Goal: Transaction & Acquisition: Purchase product/service

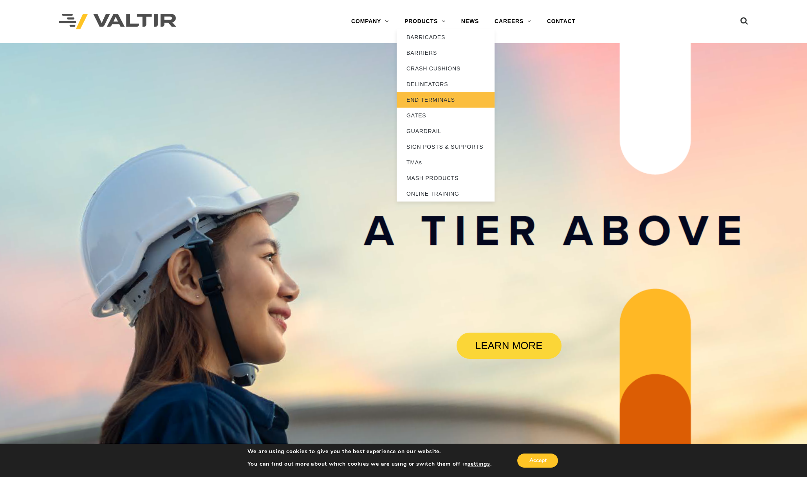
click at [426, 99] on link "END TERMINALS" at bounding box center [445, 100] width 98 height 16
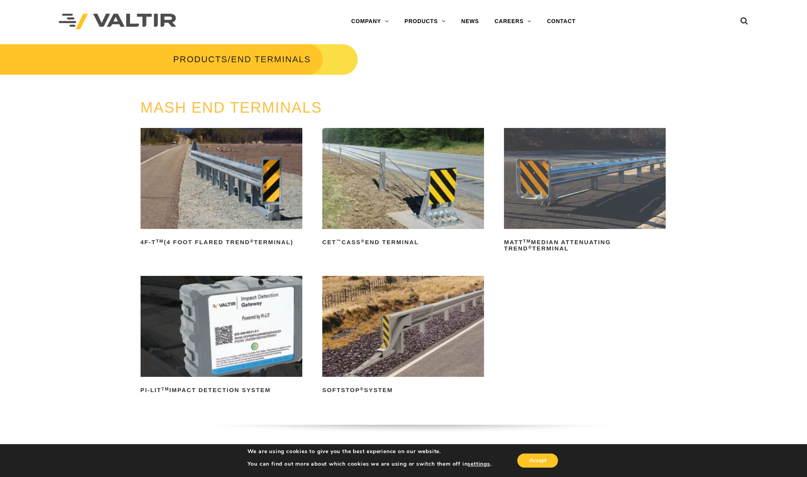
click at [390, 366] on img at bounding box center [403, 326] width 162 height 101
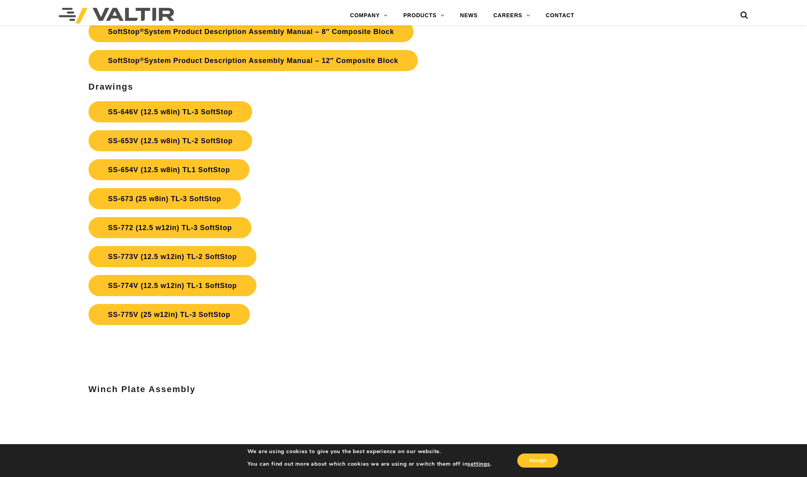
scroll to position [3077, 0]
